Goal: Task Accomplishment & Management: Manage account settings

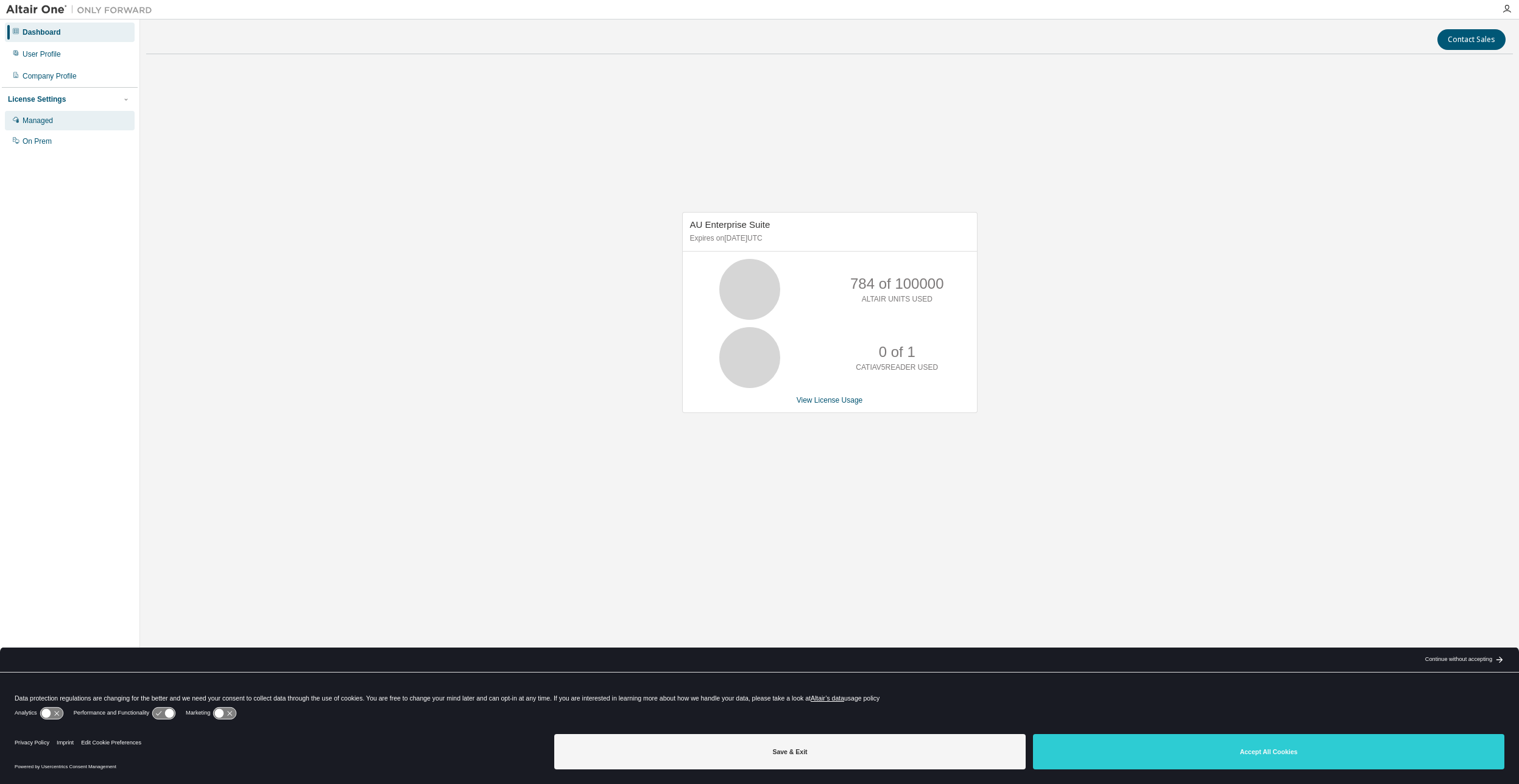
click at [65, 123] on div "Managed" at bounding box center [69, 121] width 130 height 20
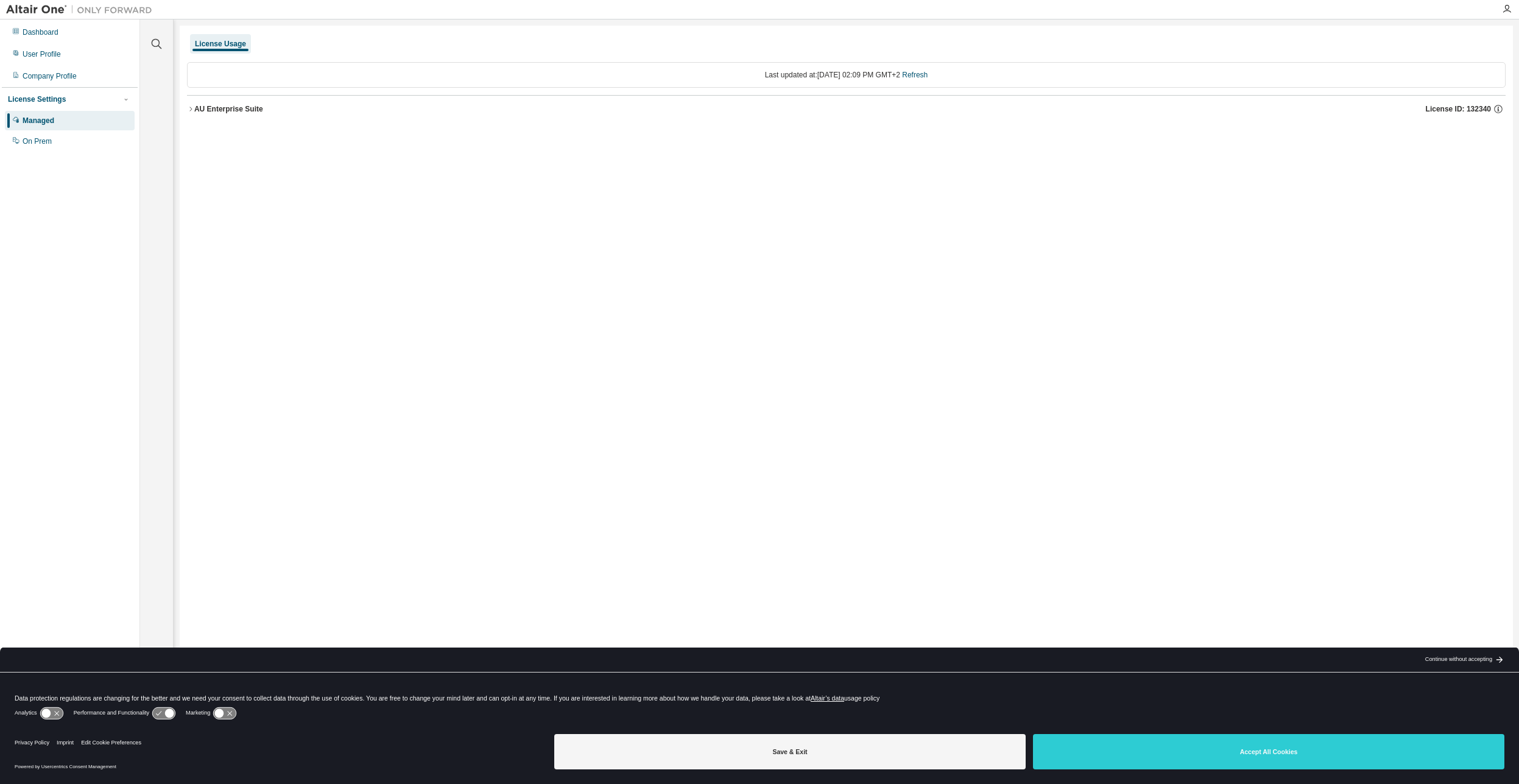
click at [180, 107] on div "License Usage Last updated at: Tue 2025-09-02 02:09 PM GMT+2 Refresh AU Enterpr…" at bounding box center [846, 384] width 1333 height 717
click at [187, 108] on icon "button" at bounding box center [191, 109] width 7 height 7
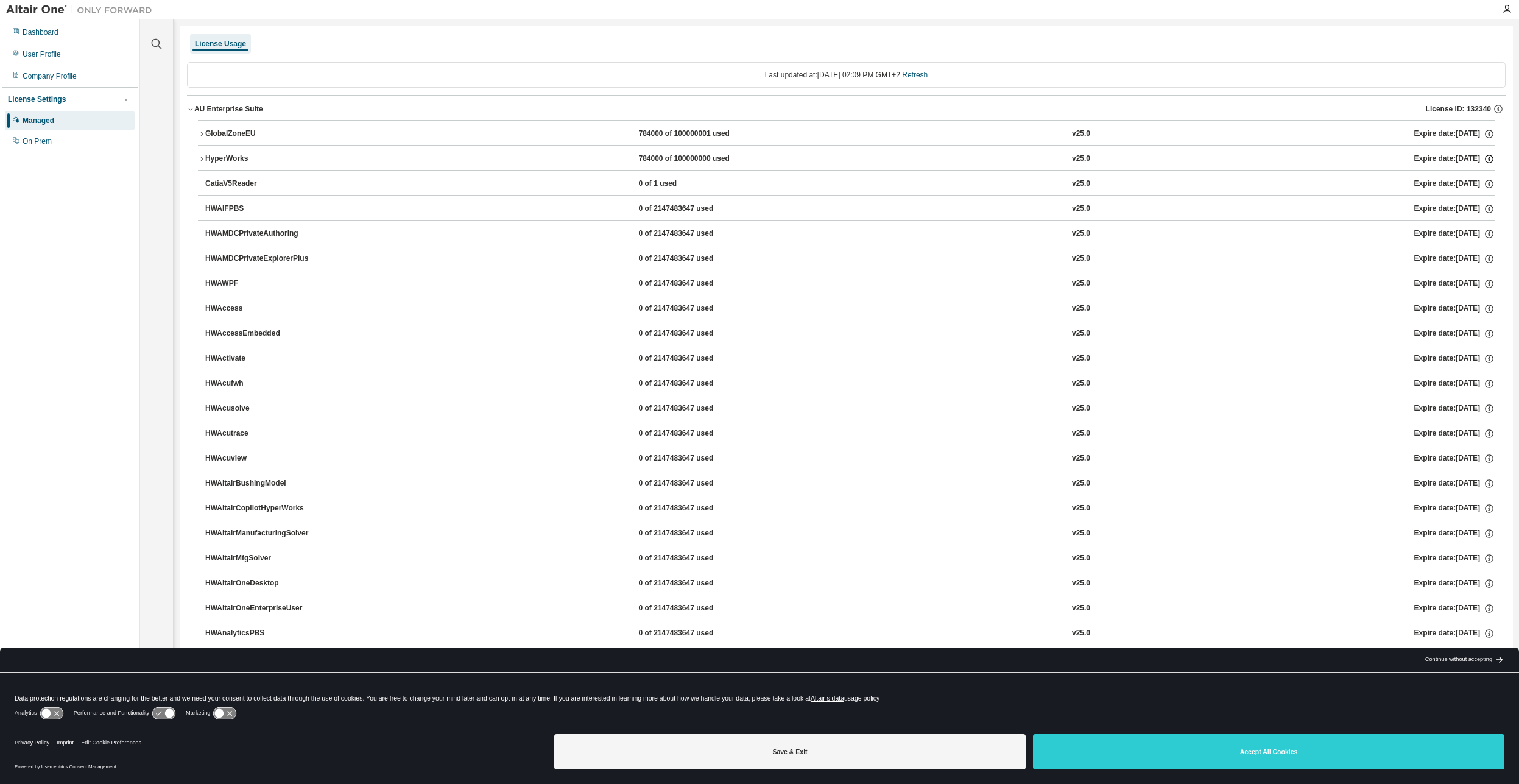
click at [1483, 159] on icon "button" at bounding box center [1489, 159] width 11 height 11
click at [1503, 13] on icon "button" at bounding box center [1506, 9] width 10 height 10
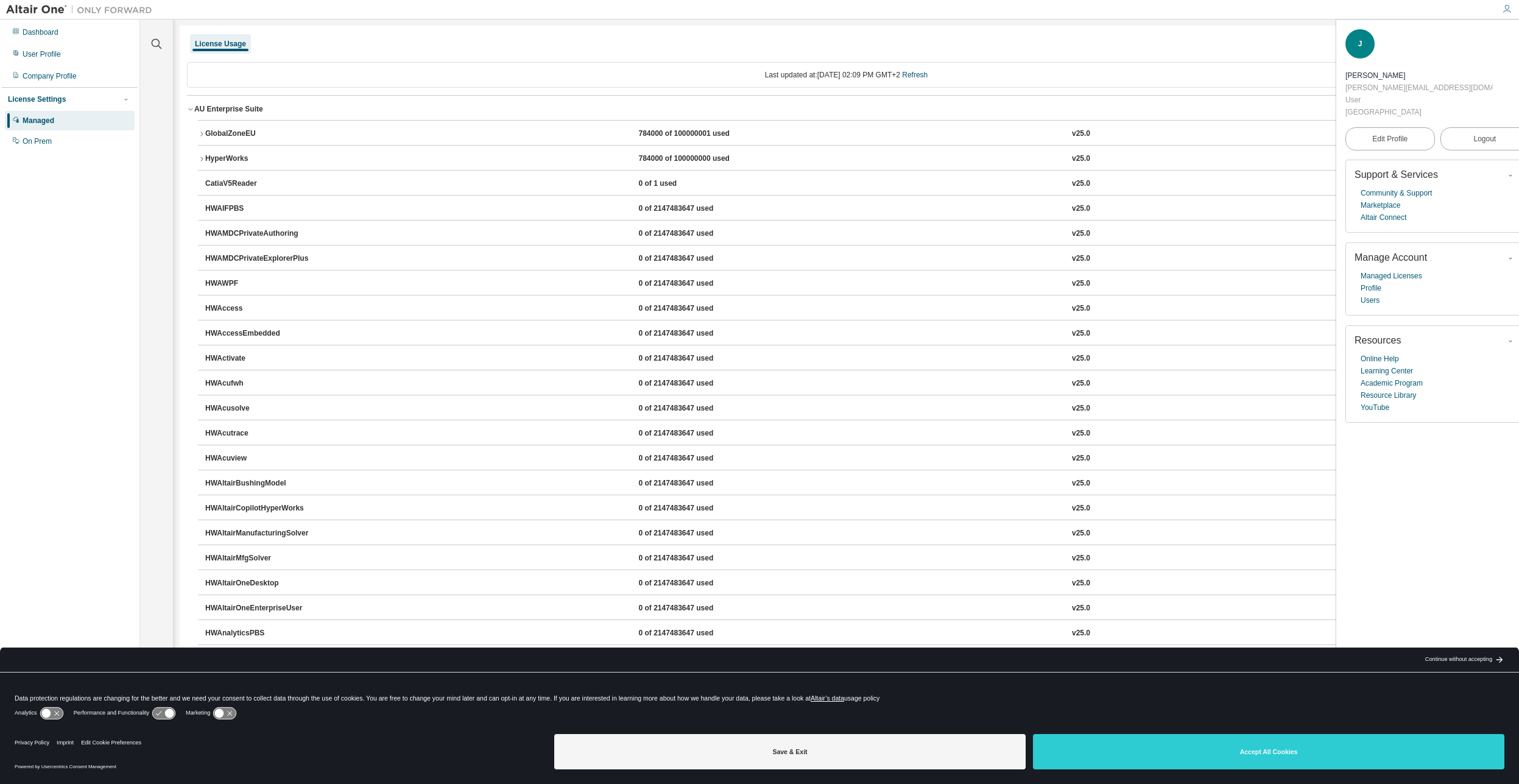
click at [1389, 252] on span "Manage Account" at bounding box center [1390, 257] width 72 height 11
click at [1391, 270] on link "Managed Licenses" at bounding box center [1391, 276] width 62 height 12
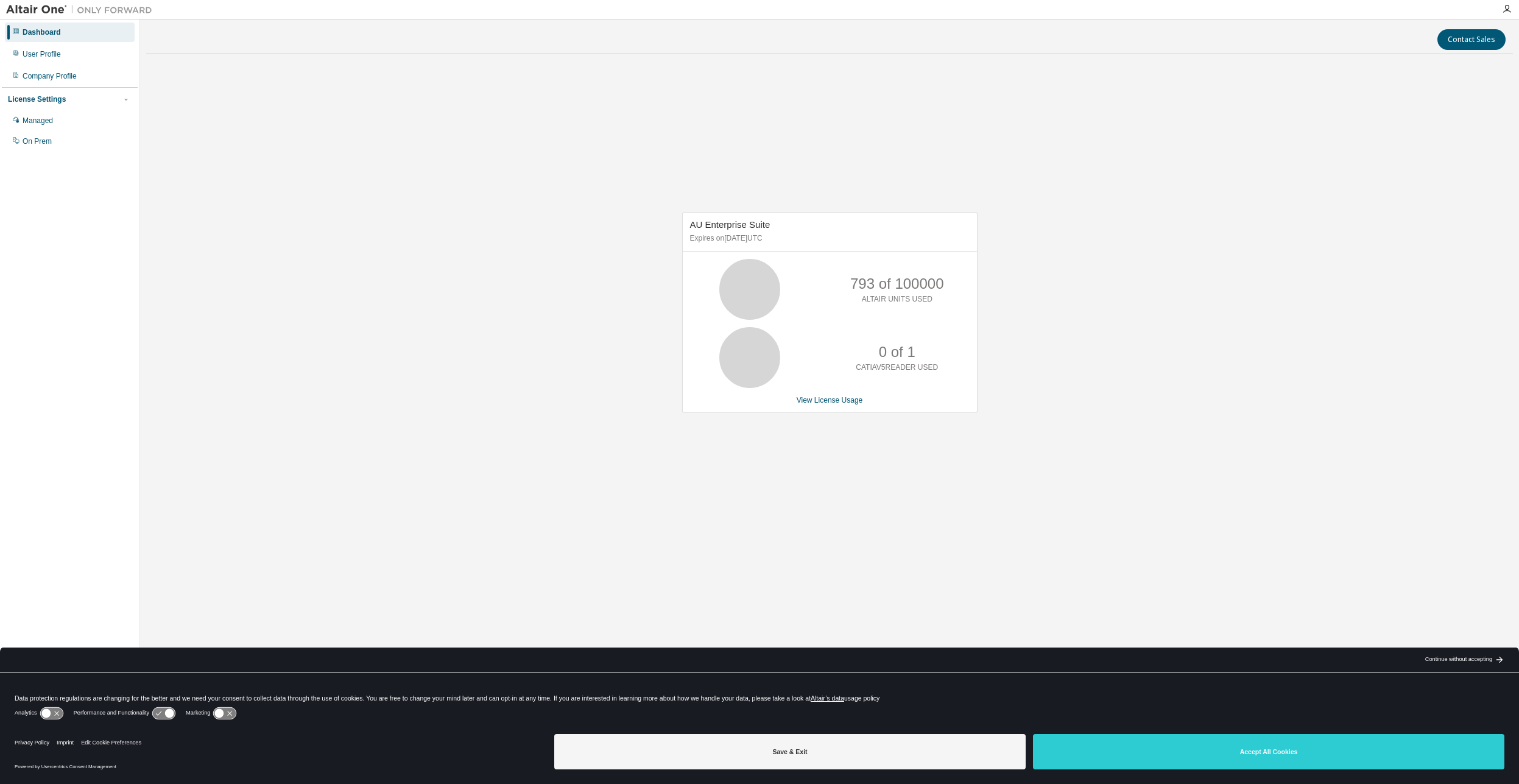
click at [53, 31] on div "Dashboard" at bounding box center [41, 32] width 39 height 10
click at [803, 303] on div "793 of 100000 ALTAIR UNITS USED" at bounding box center [829, 289] width 294 height 61
drag, startPoint x: 715, startPoint y: 280, endPoint x: 858, endPoint y: 276, distance: 143.1
click at [722, 278] on icon at bounding box center [750, 289] width 73 height 61
click at [910, 296] on p "ALTAIR UNITS USED" at bounding box center [897, 299] width 71 height 11
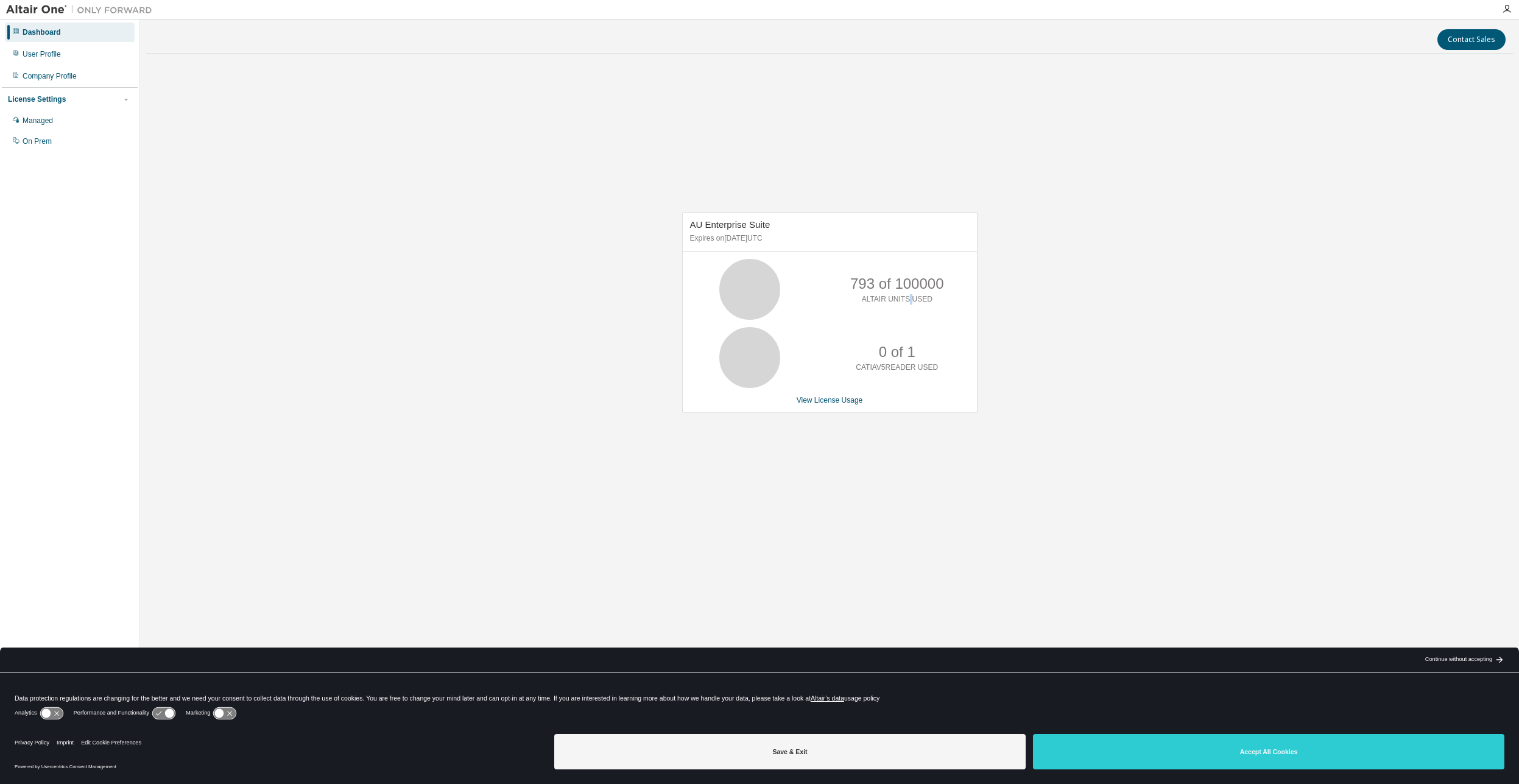
drag, startPoint x: 909, startPoint y: 296, endPoint x: 739, endPoint y: 274, distance: 171.4
click at [907, 296] on p "ALTAIR UNITS USED" at bounding box center [897, 299] width 71 height 11
click at [724, 272] on icon at bounding box center [750, 289] width 73 height 61
click at [734, 274] on icon at bounding box center [749, 289] width 30 height 30
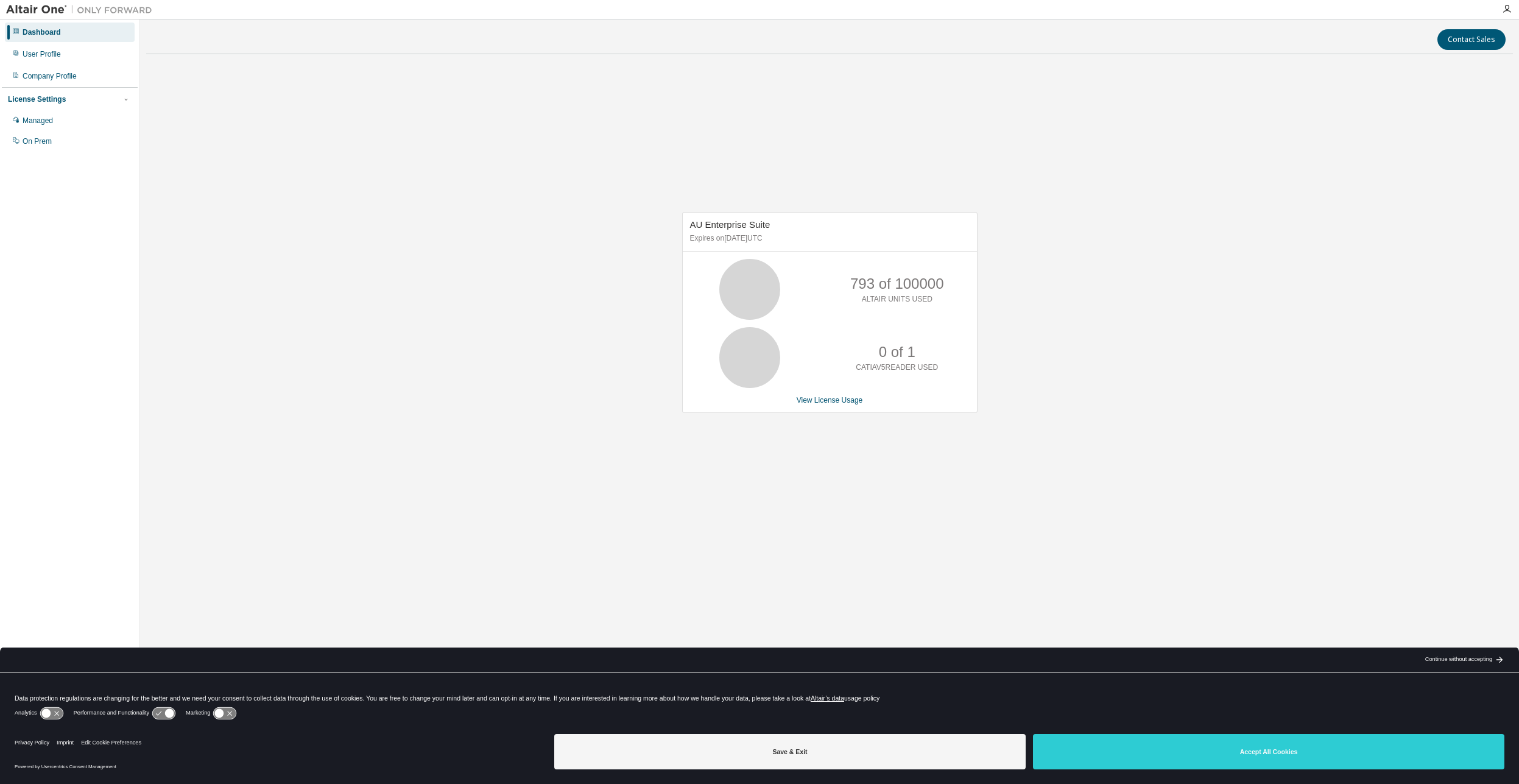
click at [738, 281] on icon at bounding box center [749, 289] width 30 height 30
click at [879, 314] on div "793 of 100000 ALTAIR UNITS USED" at bounding box center [897, 289] width 97 height 61
click at [916, 295] on p "ALTAIR UNITS USED" at bounding box center [897, 299] width 71 height 11
click at [884, 356] on p "0 of 1" at bounding box center [897, 352] width 36 height 21
click at [846, 400] on link "View License Usage" at bounding box center [830, 400] width 67 height 8
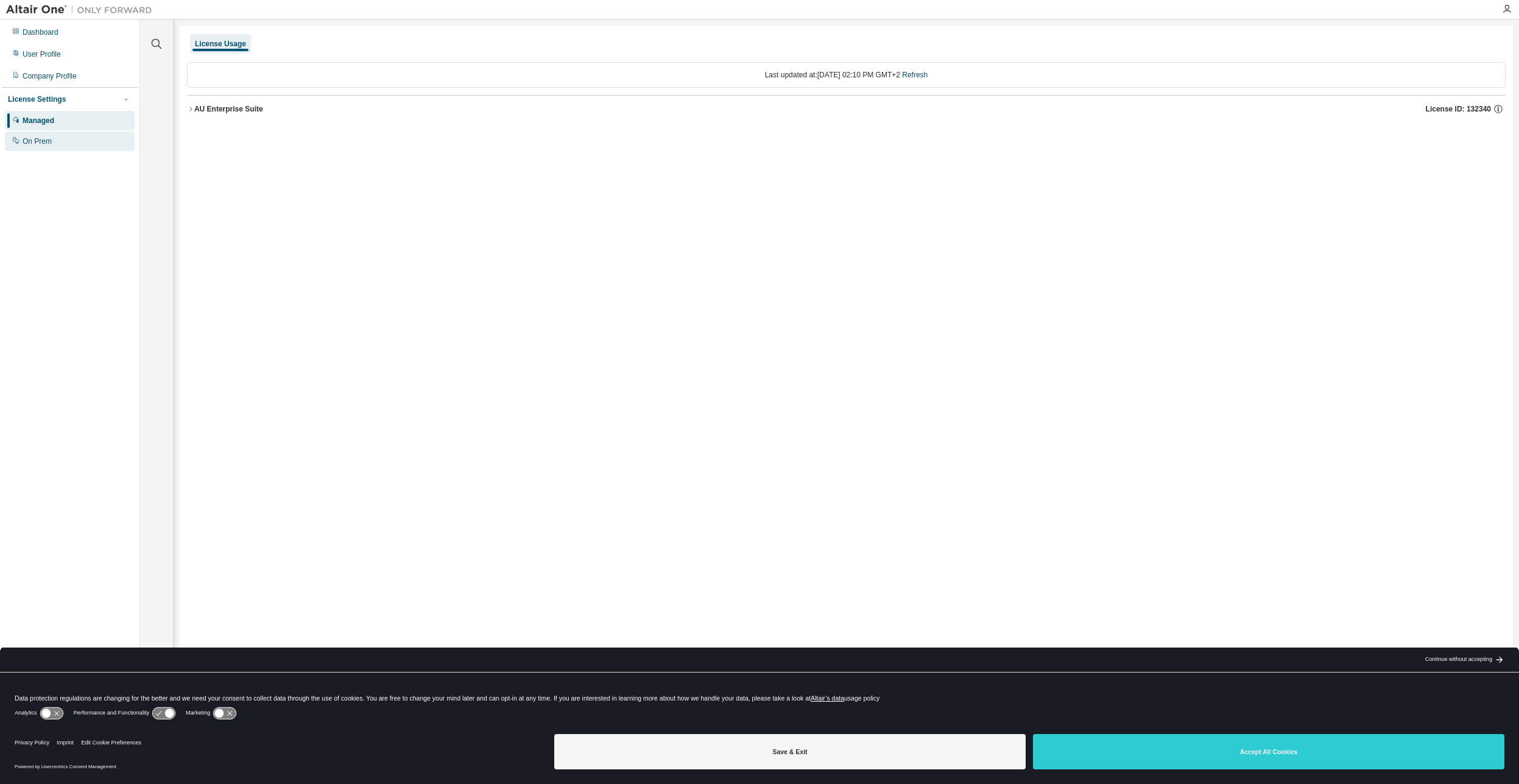
click at [61, 142] on div "On Prem" at bounding box center [69, 142] width 130 height 20
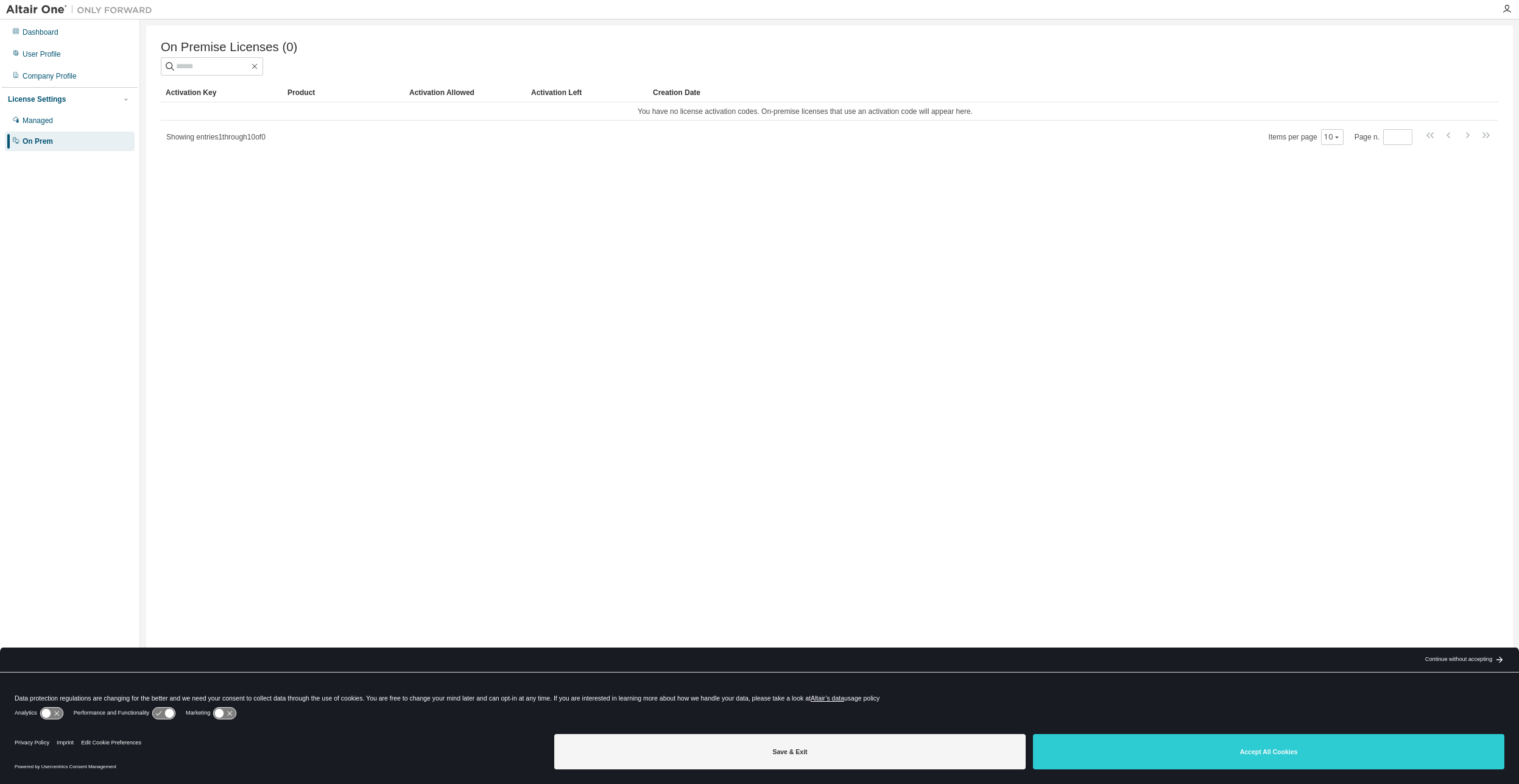
click at [262, 141] on span "Showing entries 1 through 10 of 0" at bounding box center [216, 137] width 100 height 8
click at [38, 118] on div "Managed" at bounding box center [37, 121] width 30 height 10
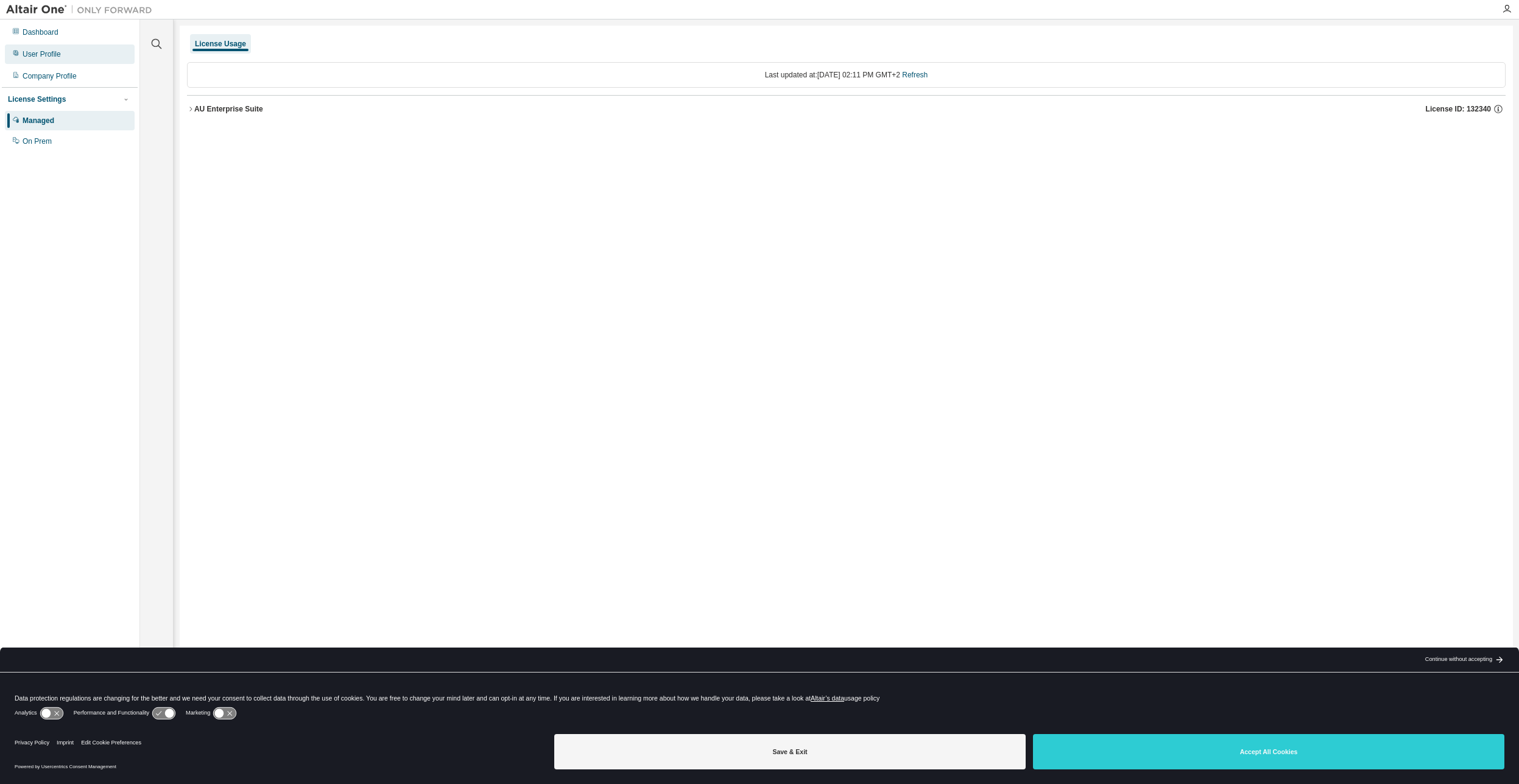
click at [100, 47] on div "User Profile" at bounding box center [69, 54] width 130 height 20
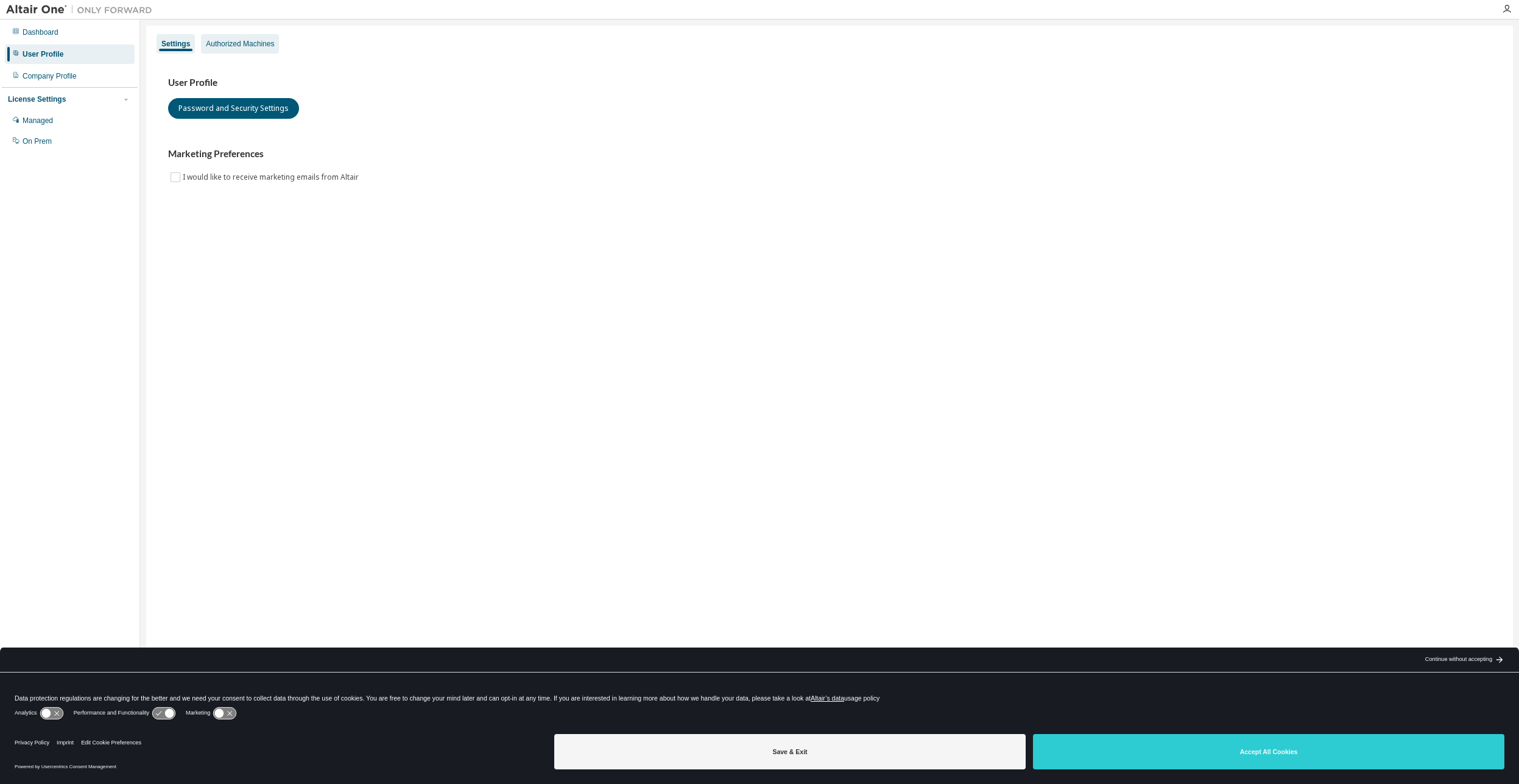
click at [233, 53] on div "Authorized Machines" at bounding box center [240, 44] width 78 height 20
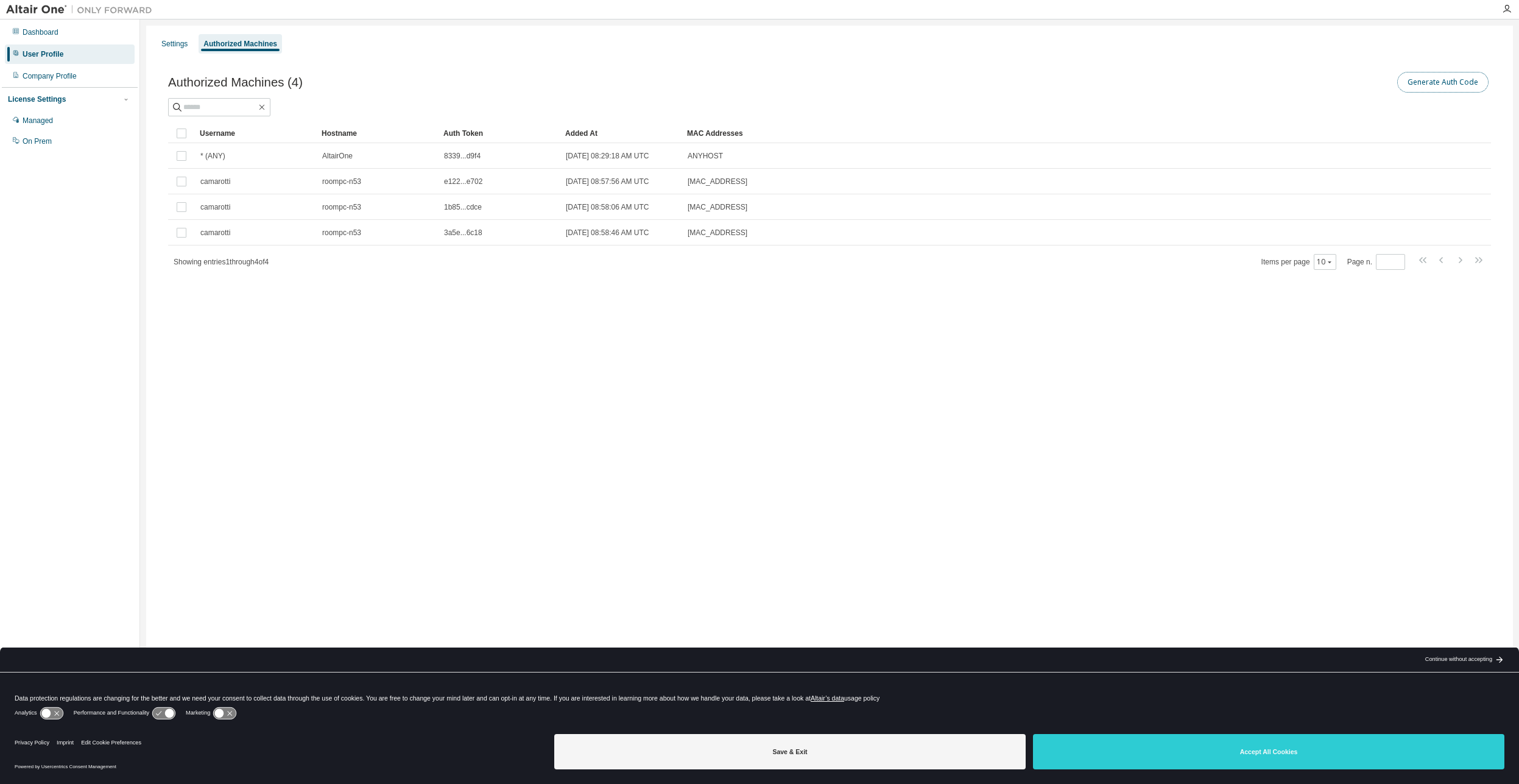
click at [1444, 86] on button "Generate Auth Code" at bounding box center [1443, 82] width 91 height 21
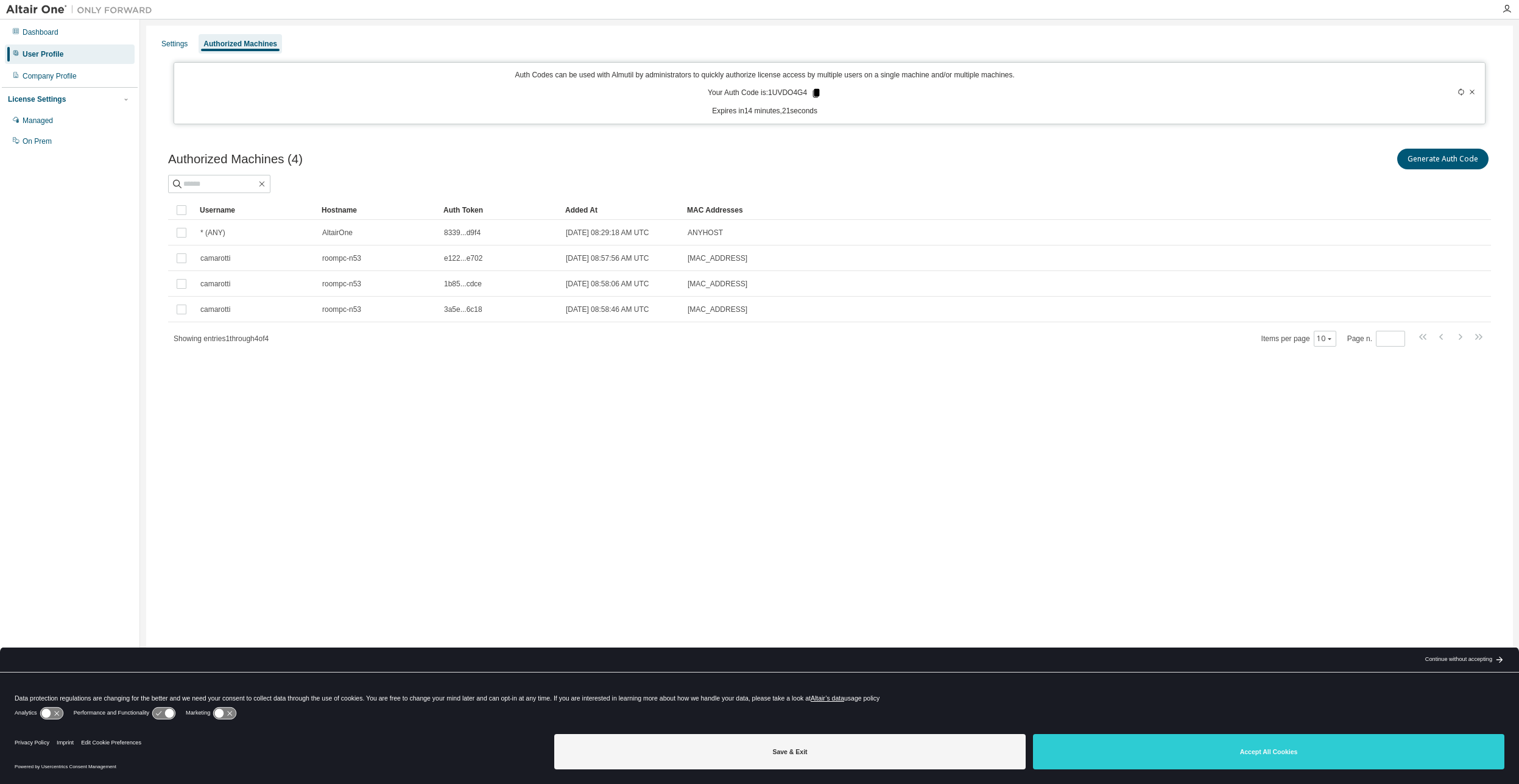
click at [820, 91] on icon at bounding box center [816, 93] width 7 height 8
click at [1508, 8] on icon "button" at bounding box center [1506, 9] width 10 height 10
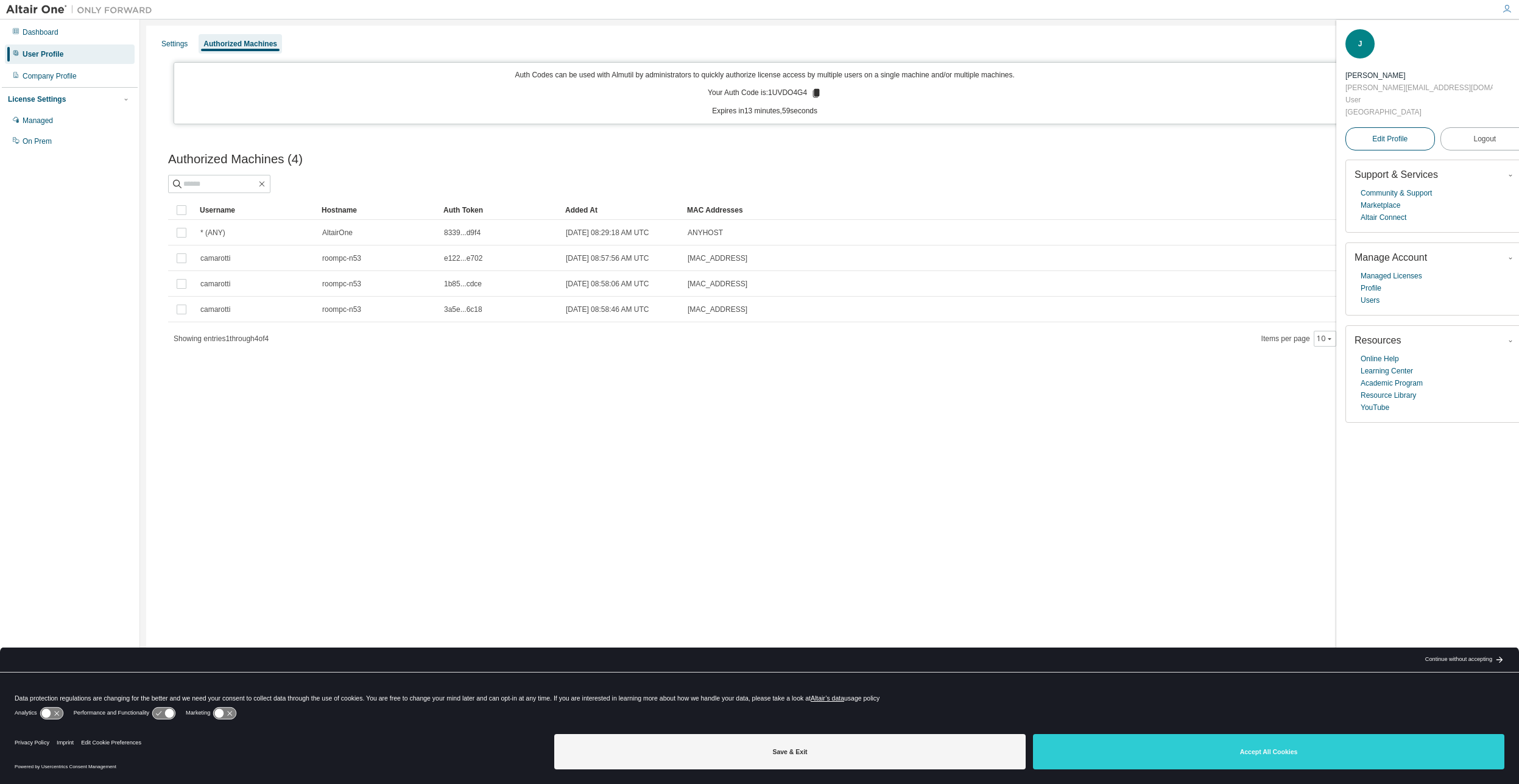
click at [1412, 127] on link "Edit Profile" at bounding box center [1390, 138] width 90 height 23
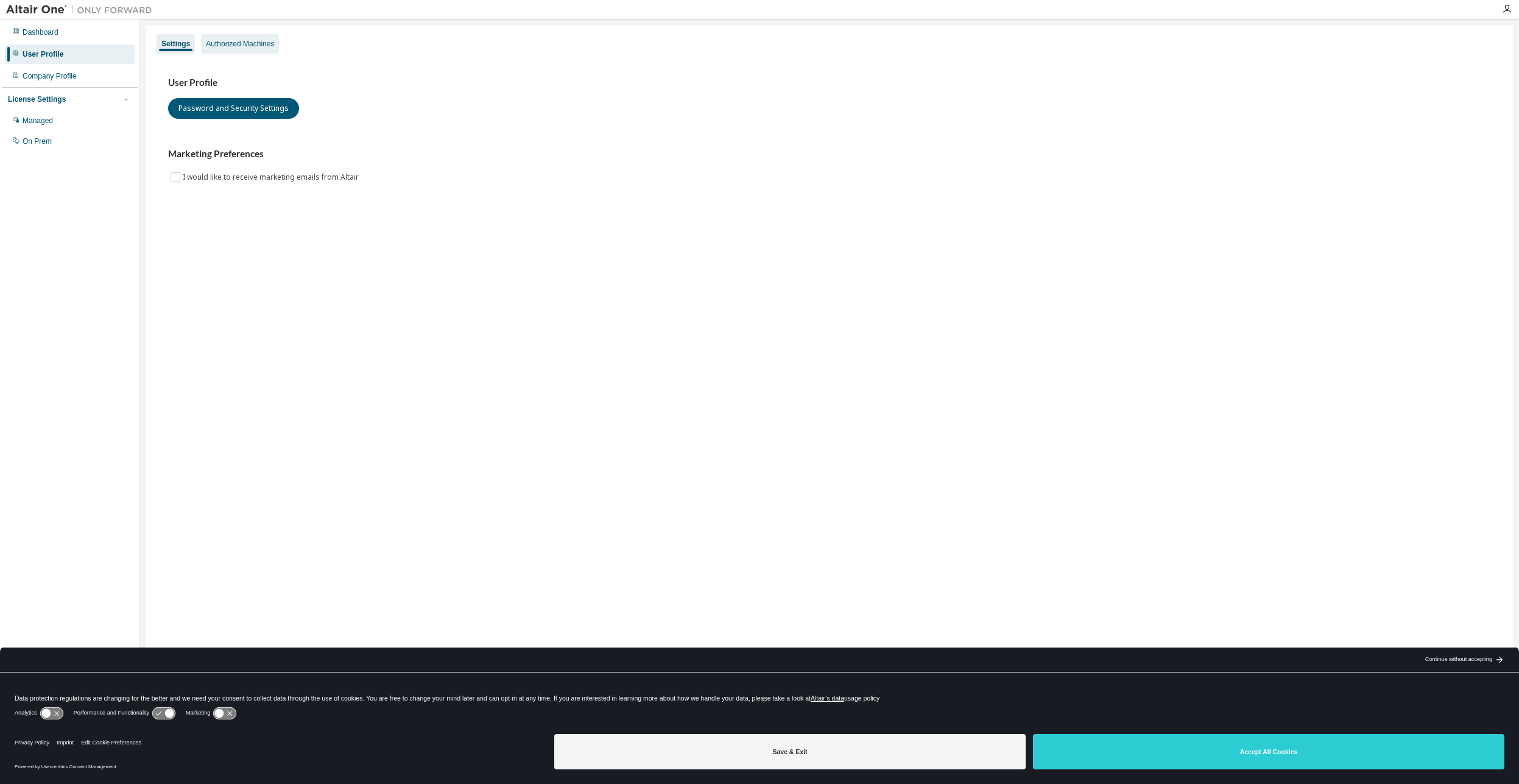
click at [255, 41] on div "Authorized Machines" at bounding box center [240, 44] width 68 height 10
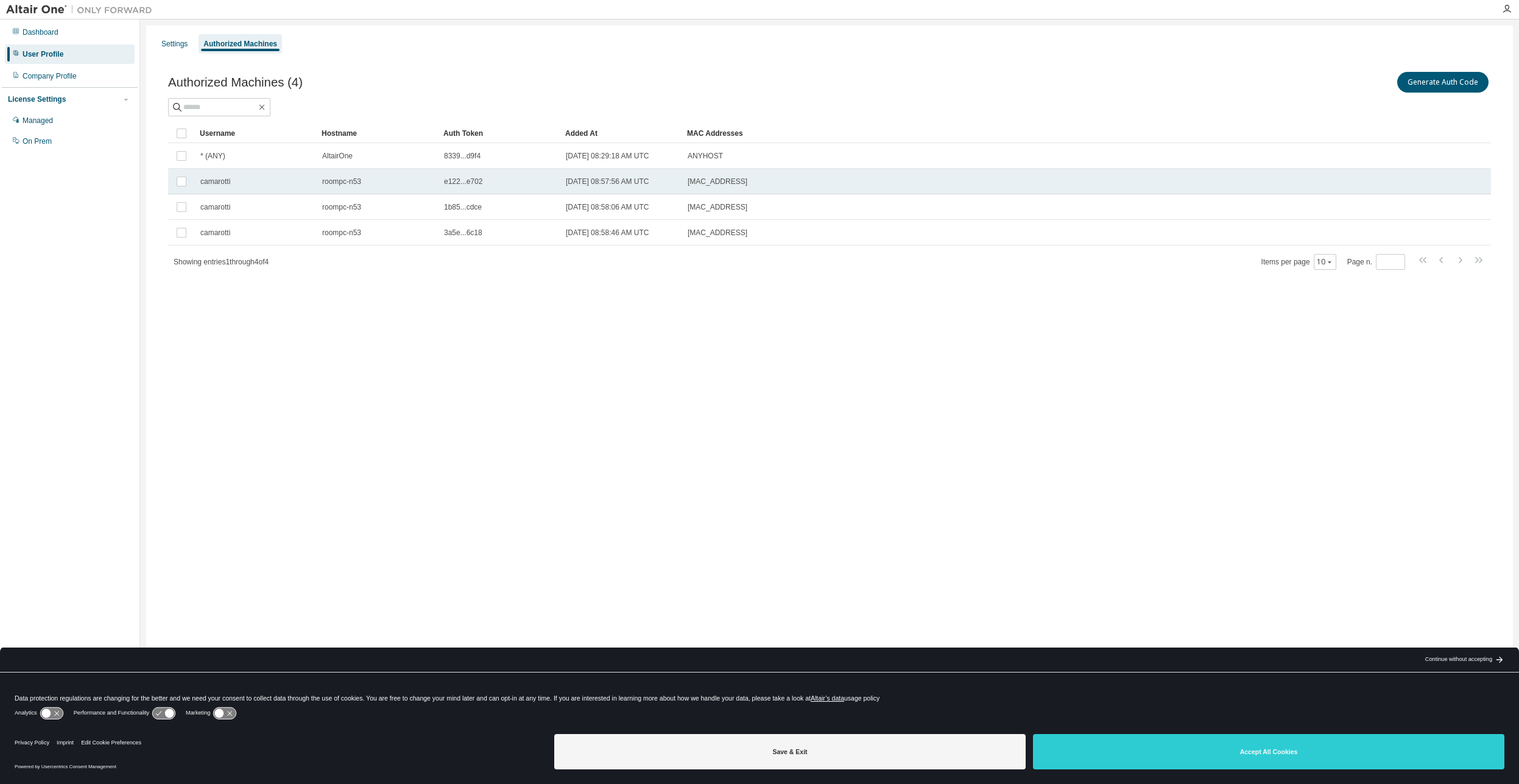
click at [480, 184] on span "e122...e702" at bounding box center [463, 182] width 39 height 10
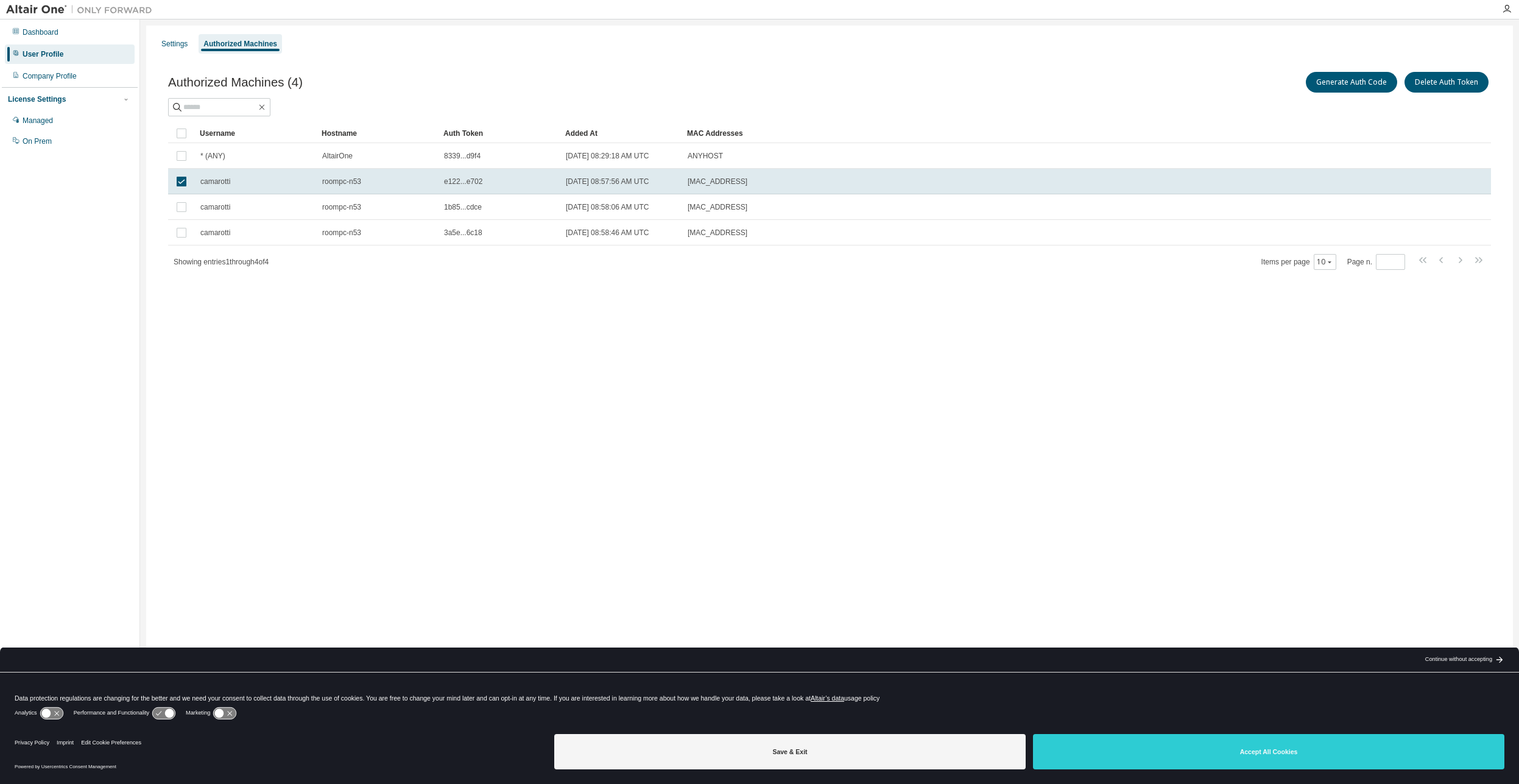
click at [663, 336] on div "Settings Authorized Machines Authorized Machines (4) Generate Auth Code Delete …" at bounding box center [829, 384] width 1367 height 717
click at [340, 187] on td "roompc-n53" at bounding box center [378, 182] width 122 height 25
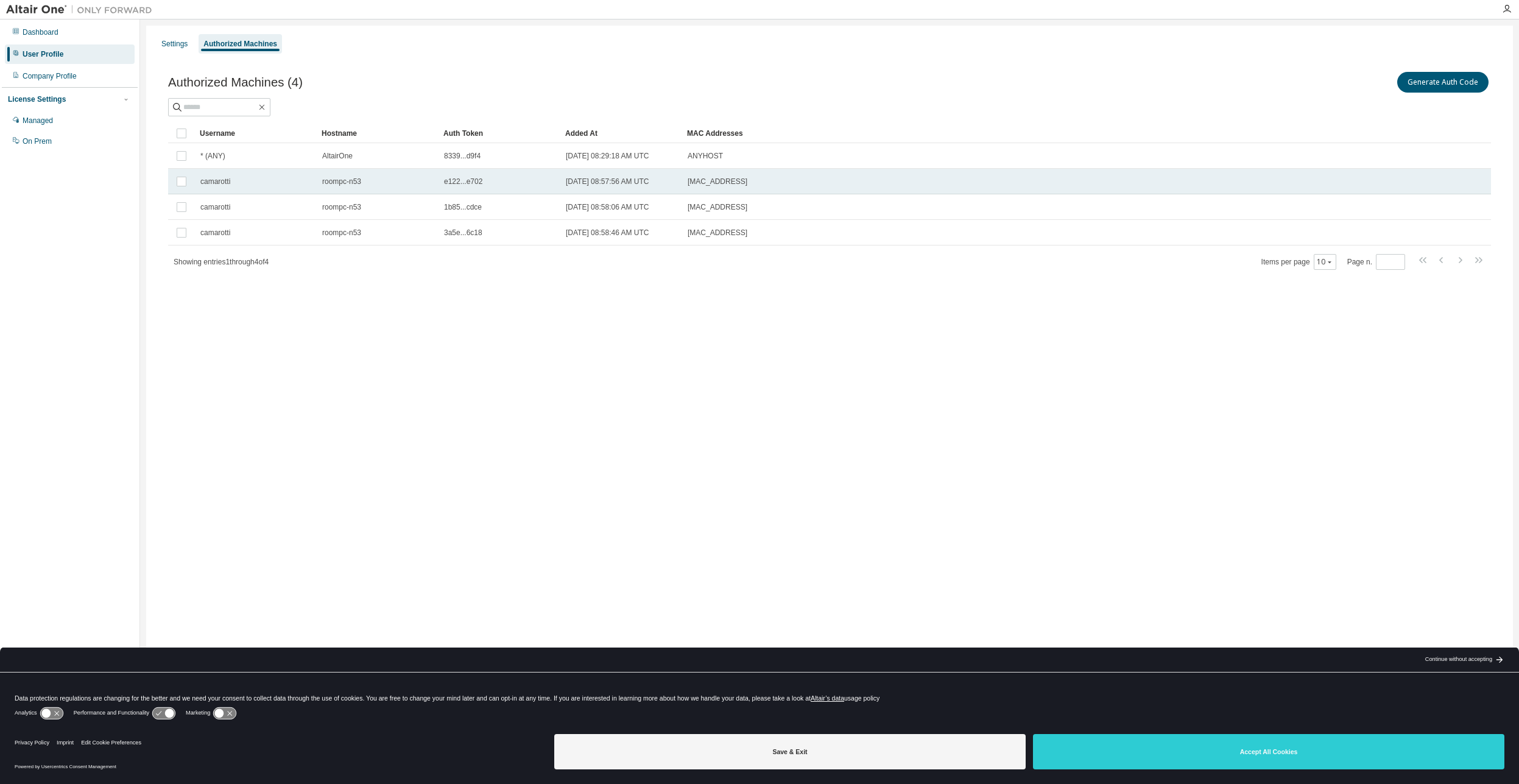
click at [470, 183] on span "e122...e702" at bounding box center [463, 182] width 39 height 10
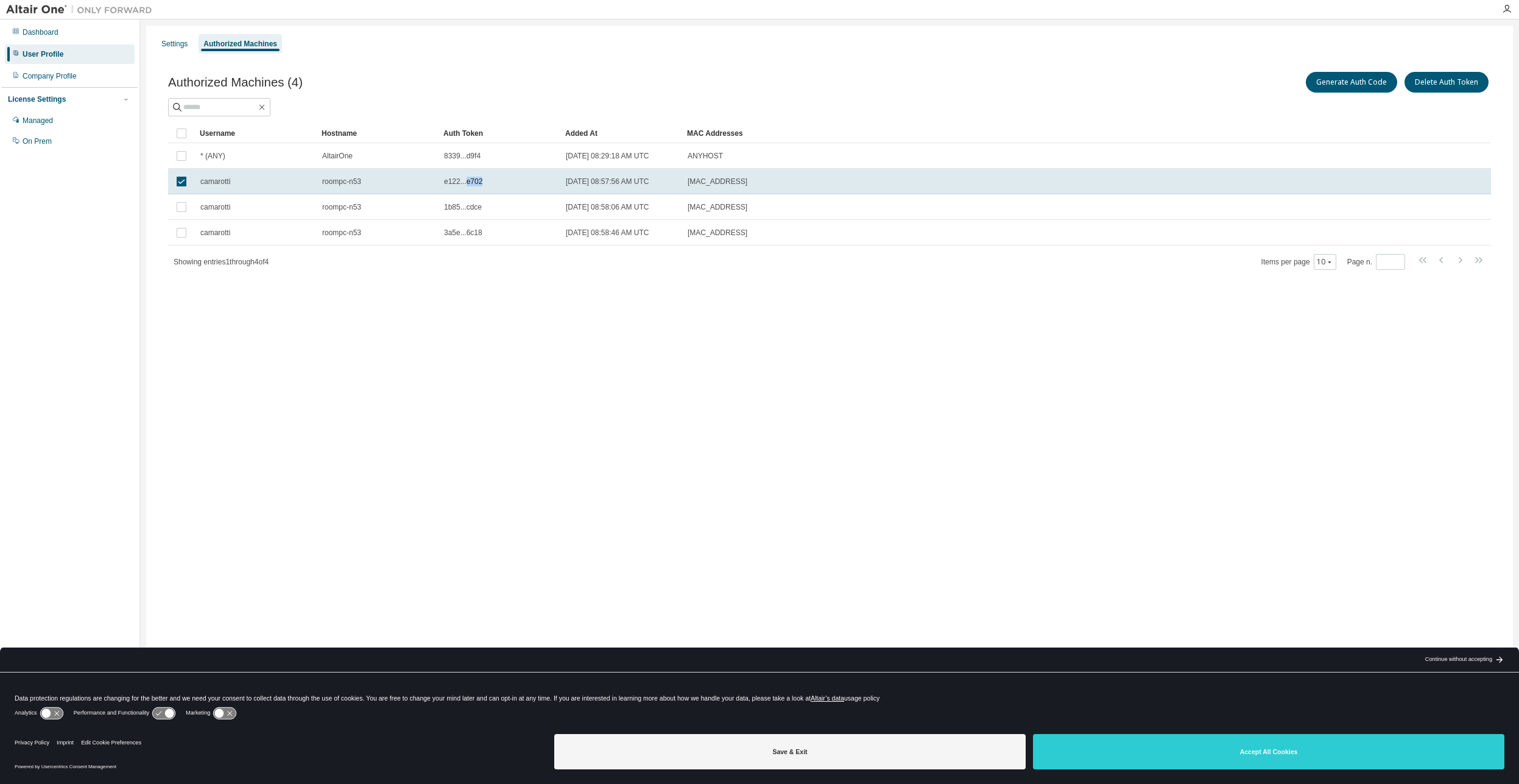
click at [470, 183] on span "e122...e702" at bounding box center [463, 182] width 39 height 10
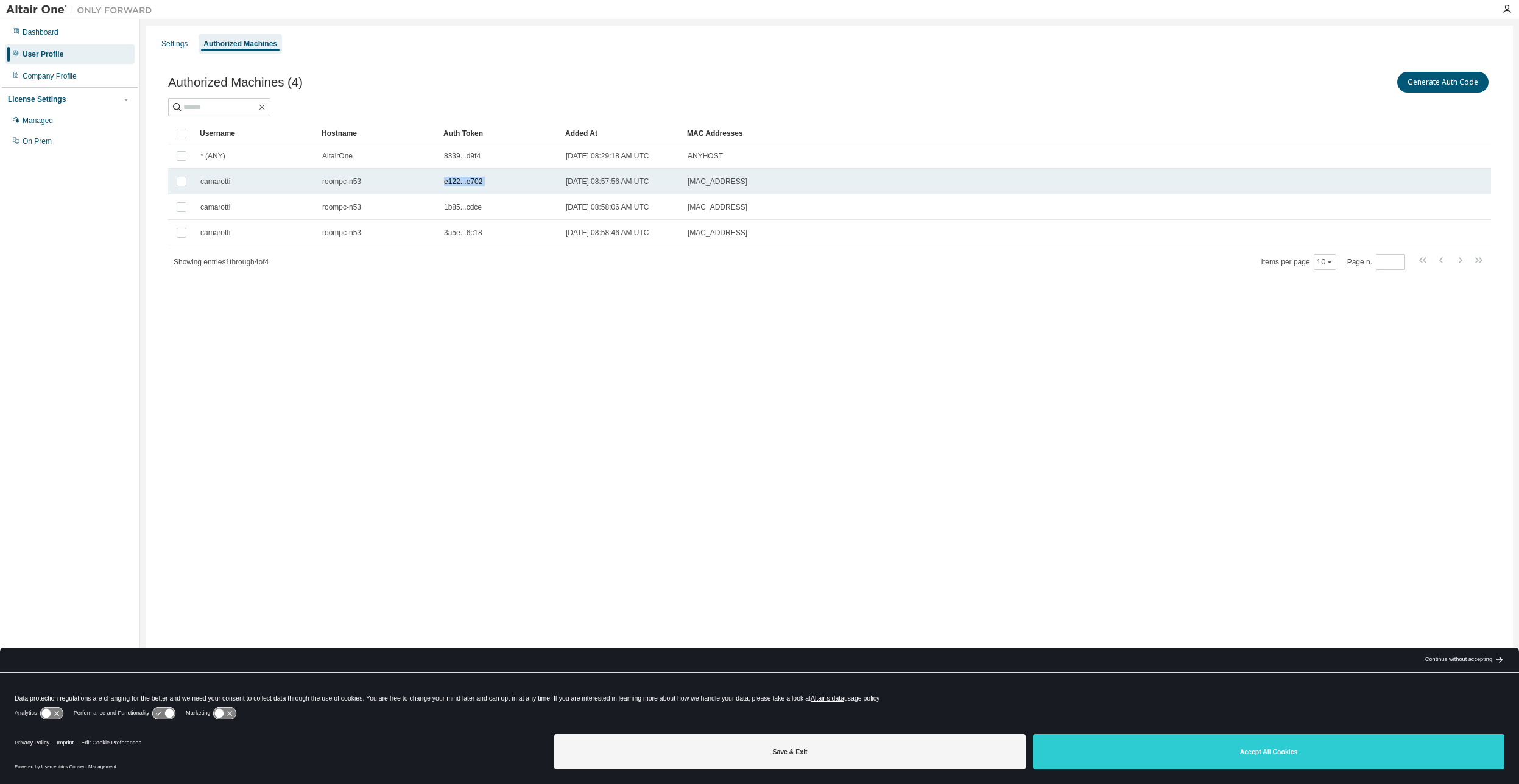
click at [471, 183] on span "e122...e702" at bounding box center [463, 182] width 39 height 10
click at [478, 183] on span "e122...e702" at bounding box center [463, 182] width 39 height 10
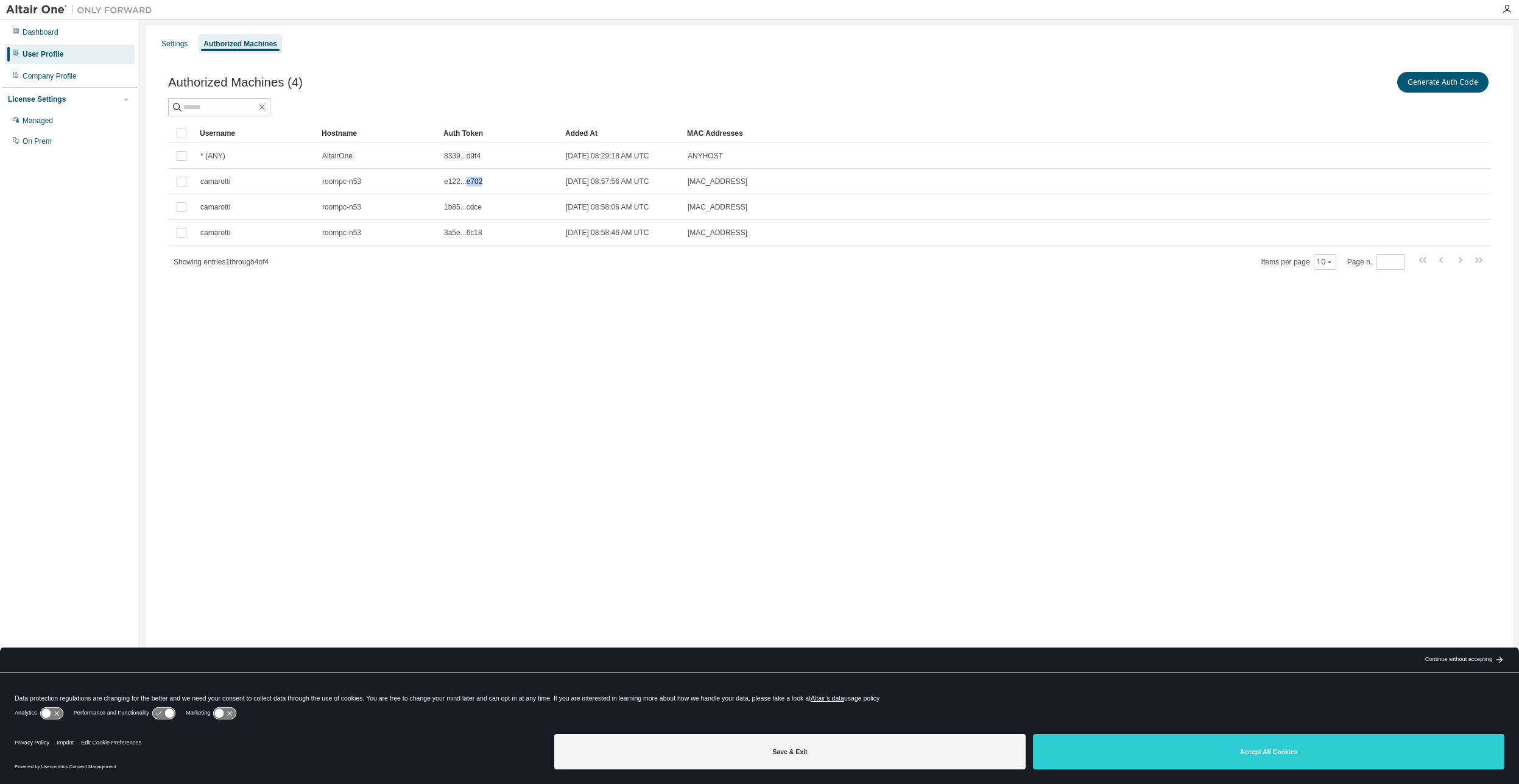
click at [478, 183] on span "e122...e702" at bounding box center [463, 182] width 39 height 10
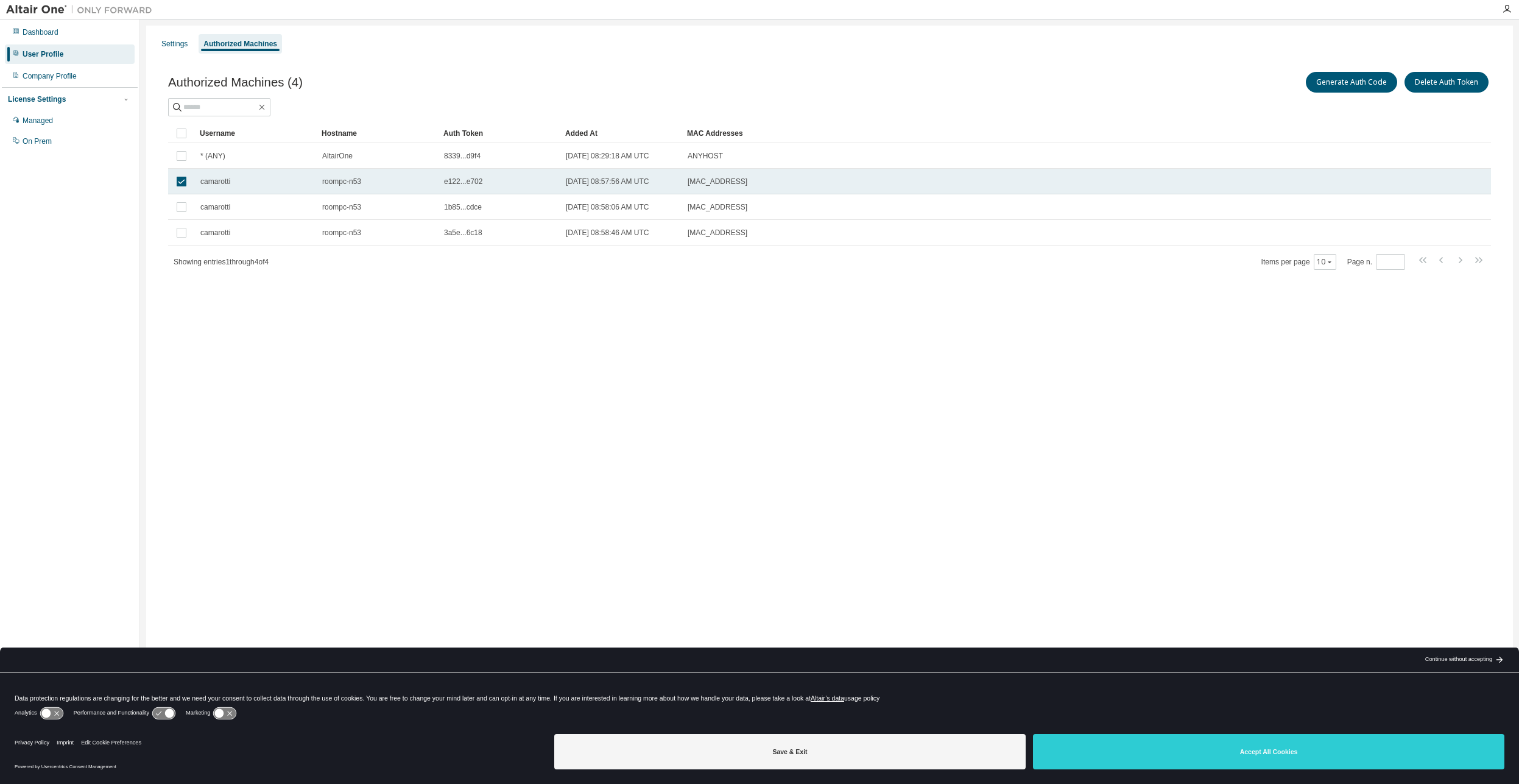
click at [821, 180] on div "[MAC_ADDRESS]" at bounding box center [1025, 182] width 675 height 10
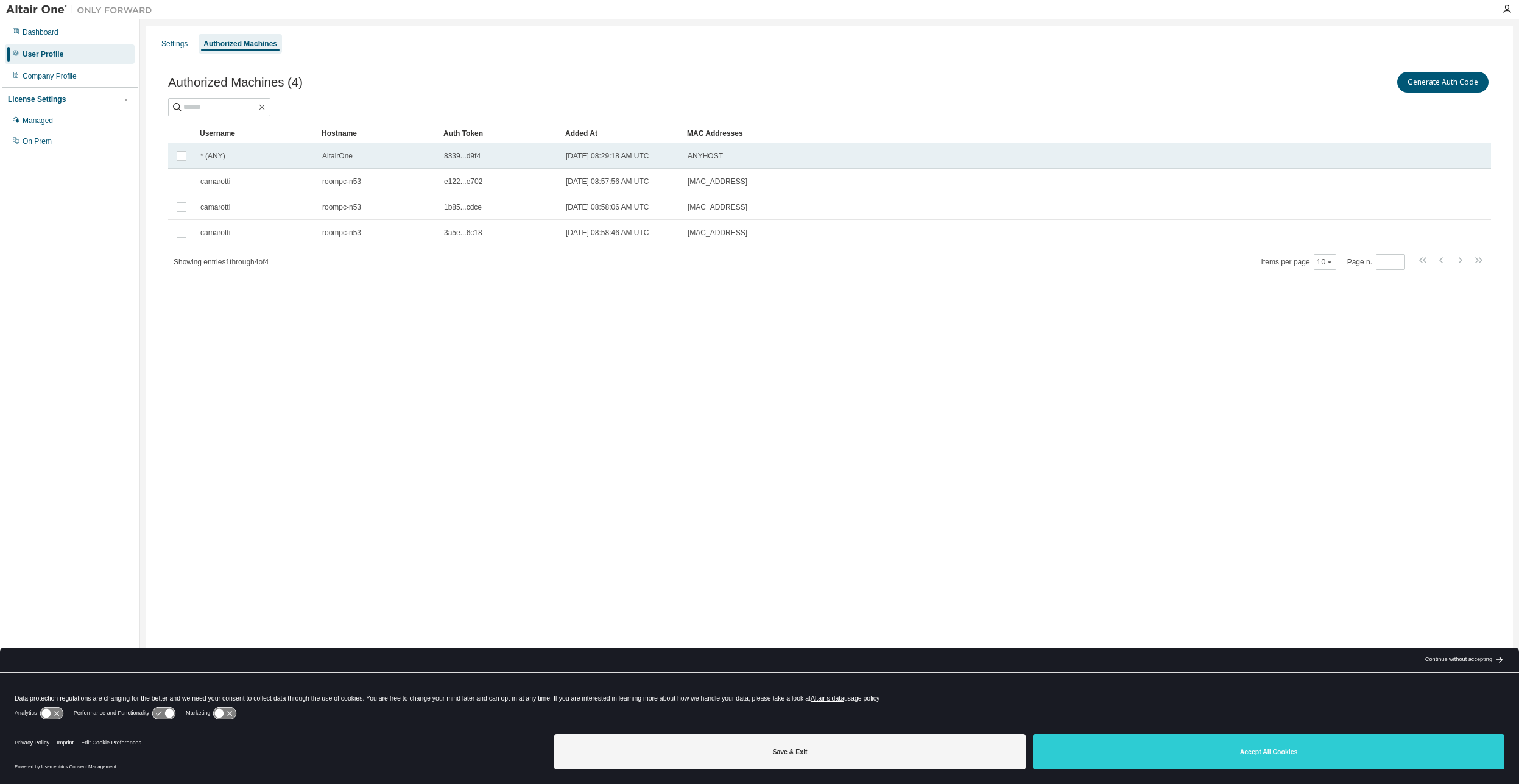
click at [488, 144] on td "8339...d9f4" at bounding box center [499, 156] width 122 height 25
drag, startPoint x: 838, startPoint y: 479, endPoint x: 816, endPoint y: 477, distance: 22.1
click at [830, 477] on div "Settings Authorized Machines Authorized Machines (4) Generate Auth Code Delete …" at bounding box center [829, 384] width 1367 height 717
click at [598, 715] on div "Analytics Performance and Functionality Marketing" at bounding box center [760, 717] width 1490 height 25
